Goal: Find specific page/section: Find specific page/section

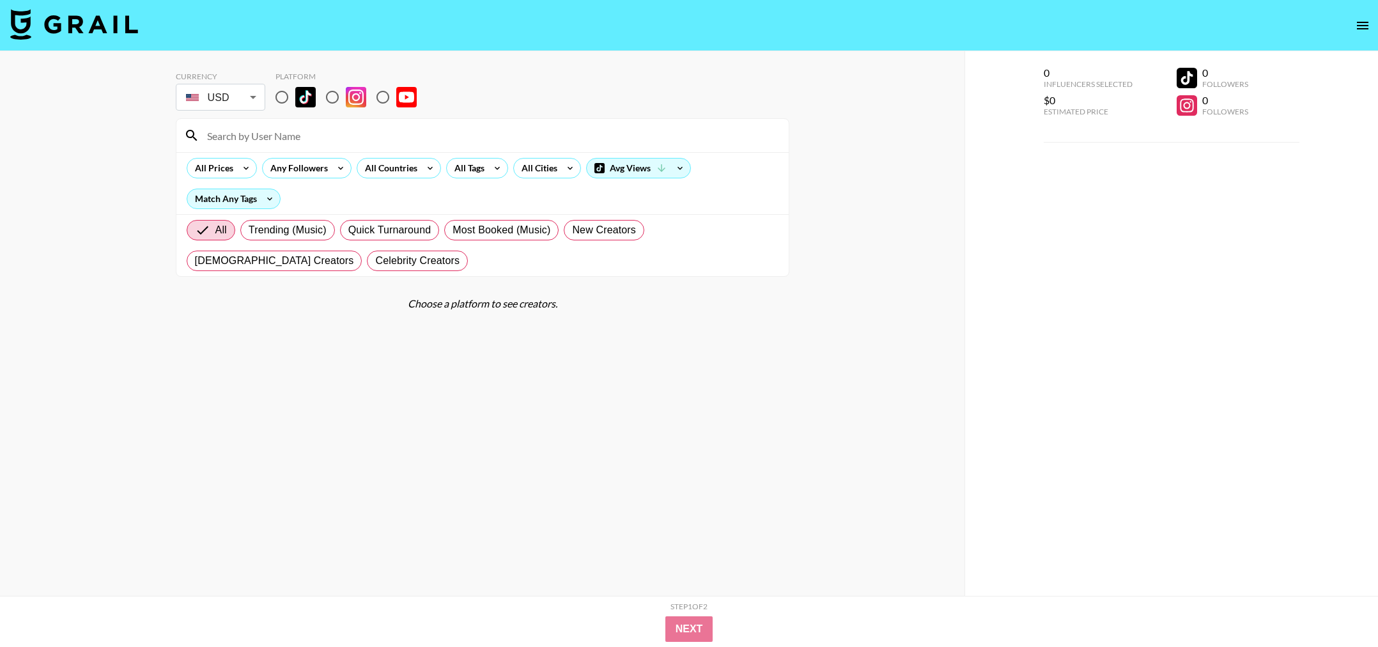
click at [298, 137] on input at bounding box center [489, 135] width 581 height 20
click at [289, 95] on input "radio" at bounding box center [281, 97] width 27 height 27
radio input "true"
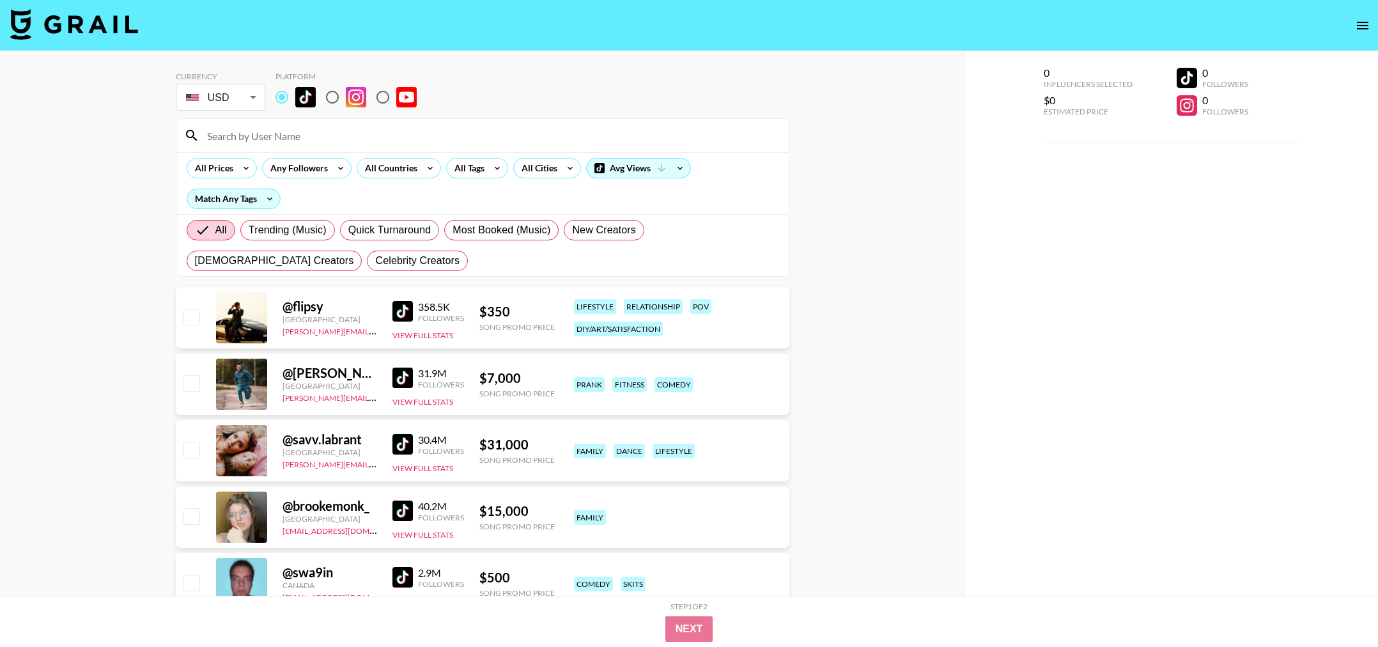
click at [311, 133] on input at bounding box center [489, 135] width 581 height 20
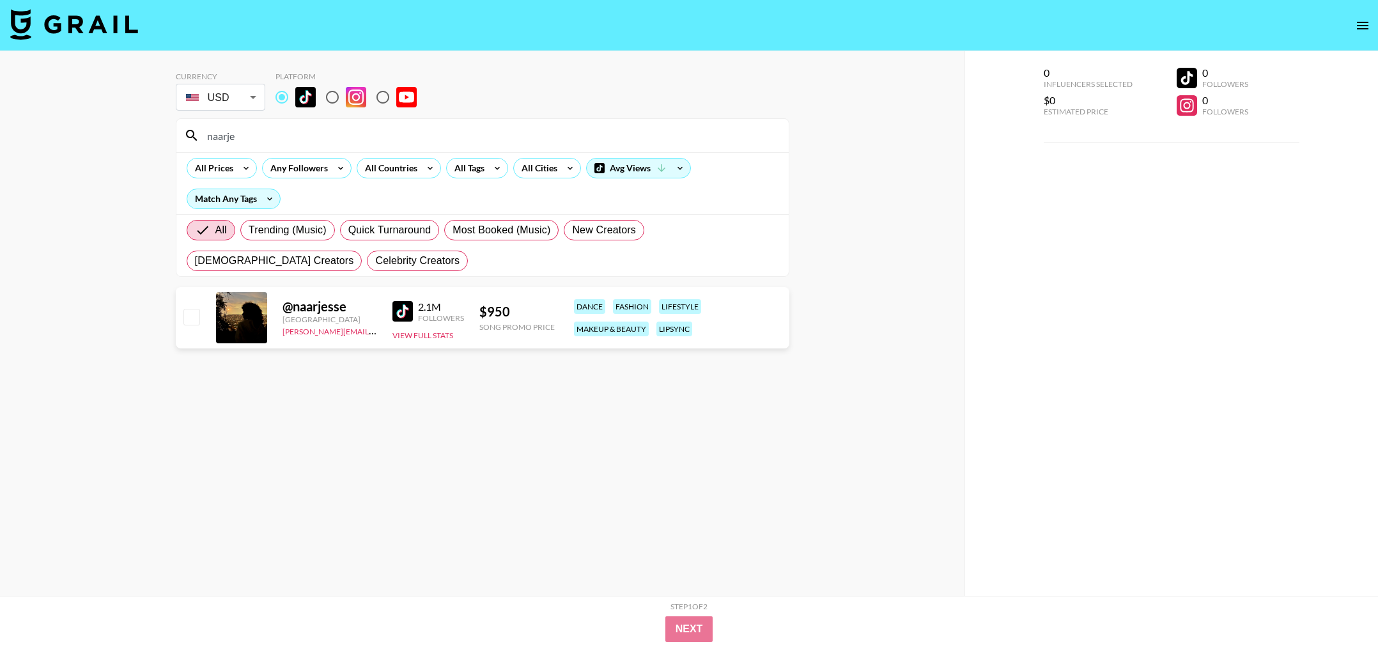
click at [218, 139] on input "naarje" at bounding box center [489, 135] width 581 height 20
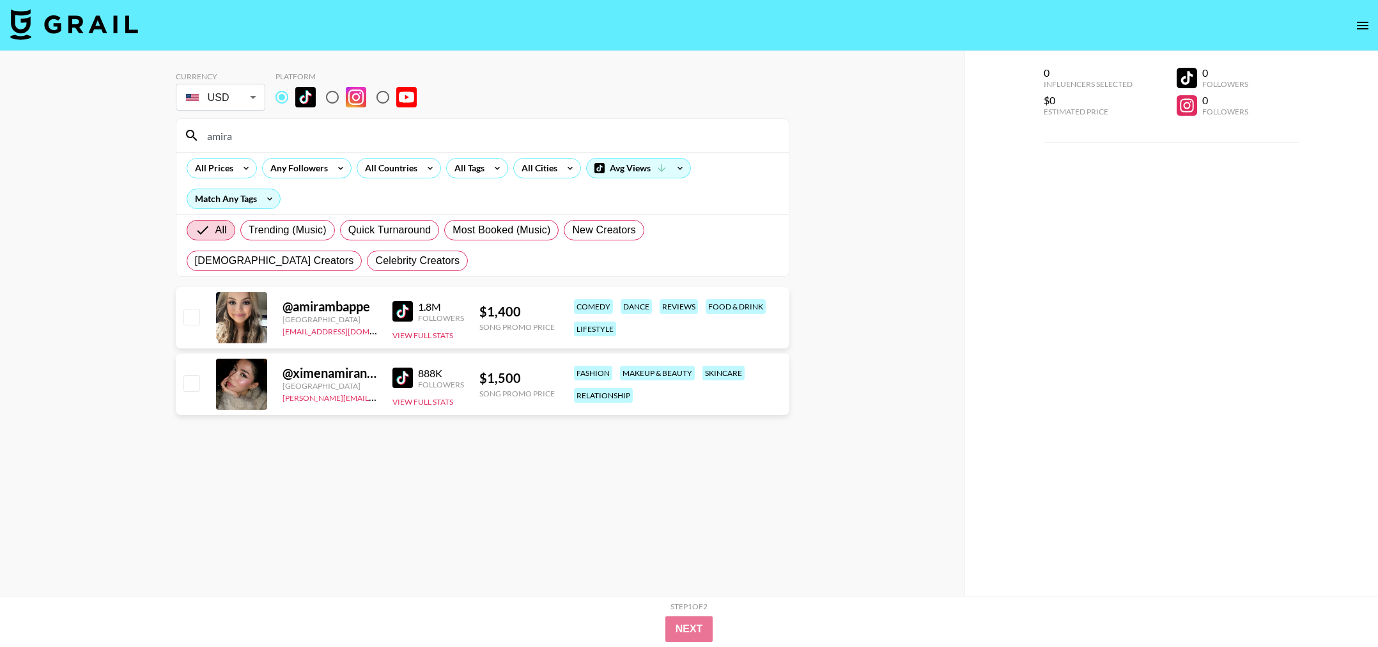
type input "amira"
